Goal: Transaction & Acquisition: Purchase product/service

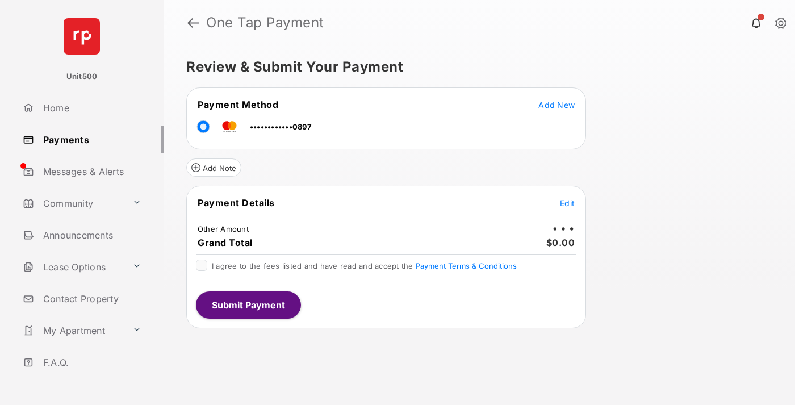
click at [567, 203] on span "Edit" at bounding box center [567, 203] width 15 height 10
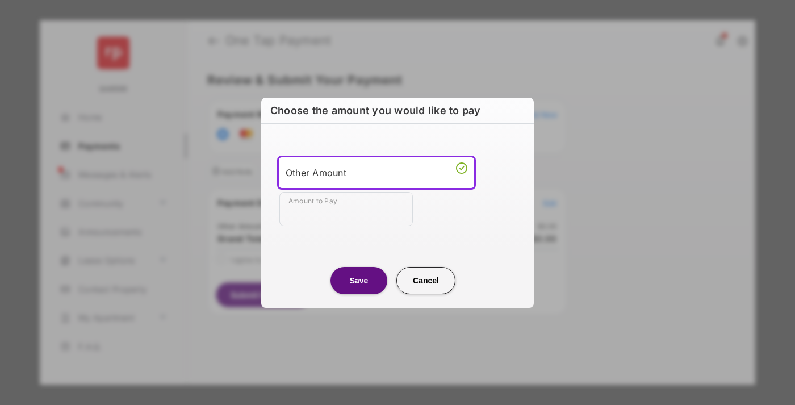
click at [377, 172] on div "Other Amount" at bounding box center [377, 172] width 182 height 17
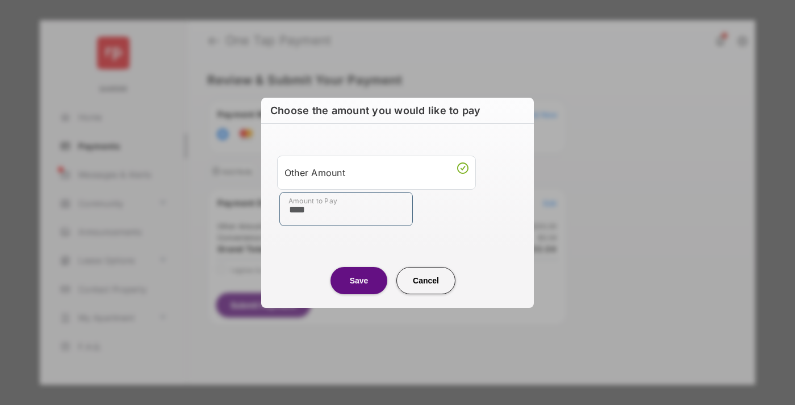
type input "****"
click at [359, 280] on button "Save" at bounding box center [359, 280] width 57 height 27
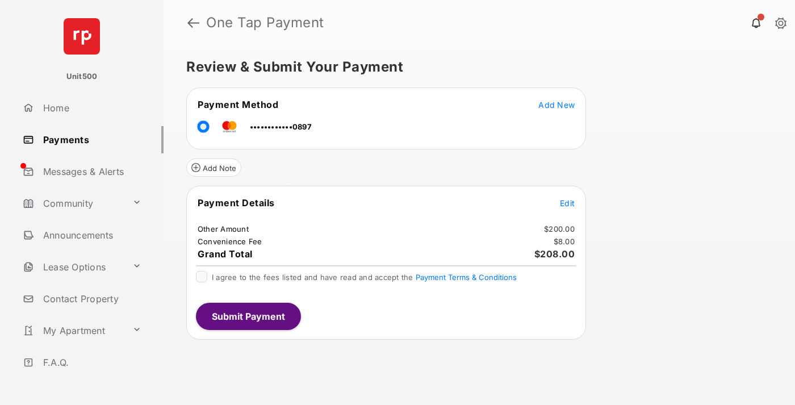
click at [567, 203] on span "Edit" at bounding box center [567, 203] width 15 height 10
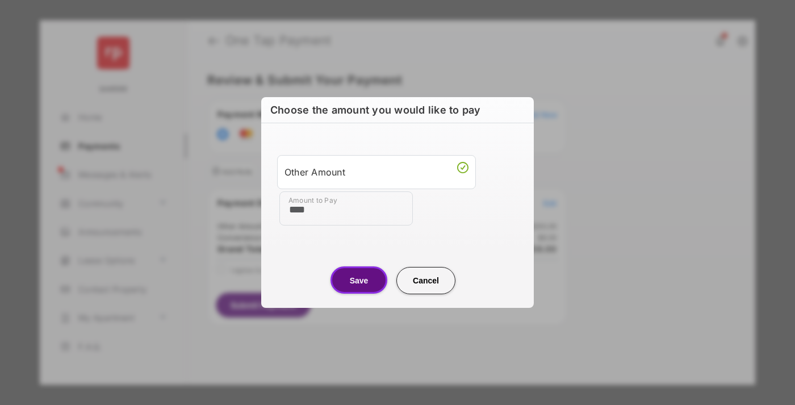
click at [359, 280] on button "Save" at bounding box center [359, 279] width 57 height 27
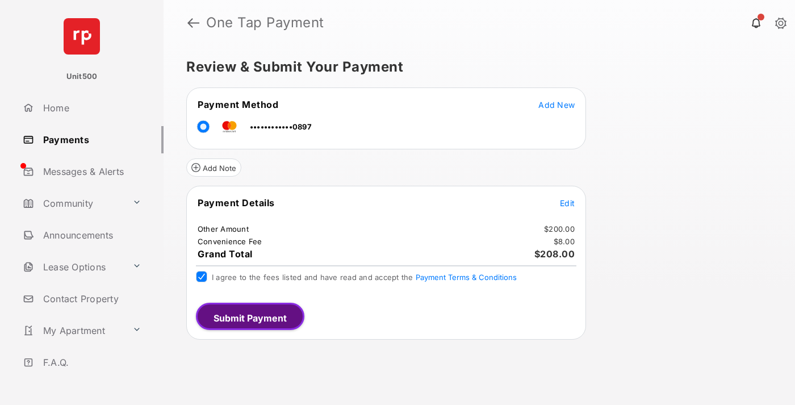
click at [248, 316] on button "Submit Payment" at bounding box center [250, 316] width 108 height 27
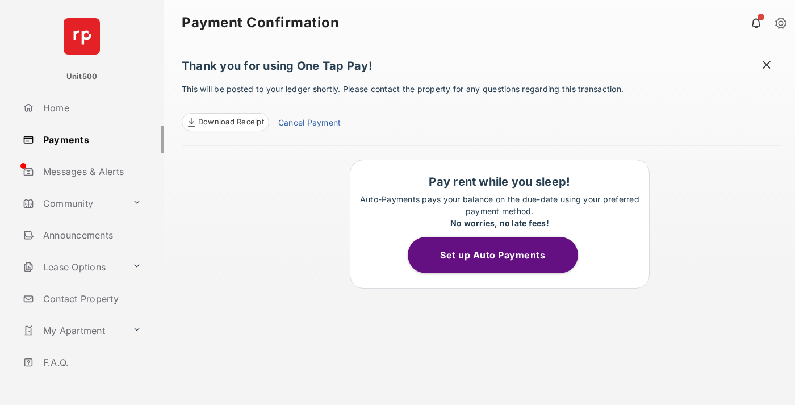
click at [767, 66] on span at bounding box center [766, 66] width 11 height 14
